Goal: Task Accomplishment & Management: Complete application form

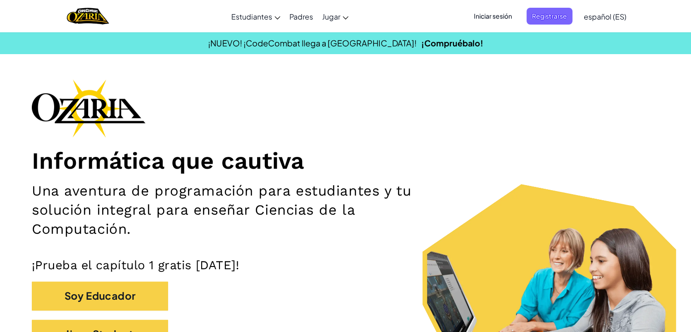
click at [488, 14] on span "Iniciar sesión" at bounding box center [492, 16] width 49 height 17
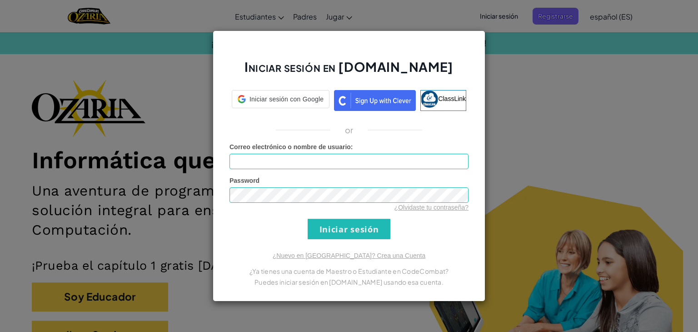
click at [503, 92] on div "Iniciar sesión en [DOMAIN_NAME] Iniciar sesión con Google Iniciar sesión con Go…" at bounding box center [349, 166] width 698 height 332
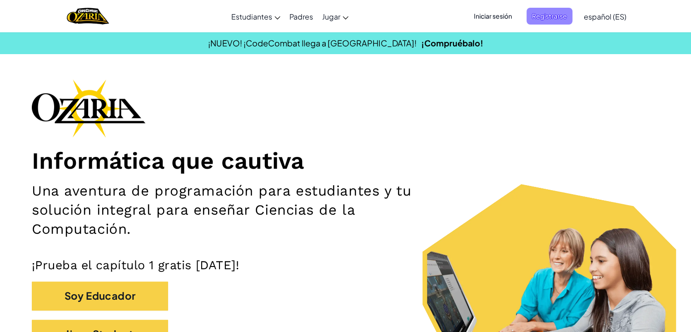
click at [550, 15] on span "Registrarse" at bounding box center [549, 16] width 46 height 17
